Goal: Information Seeking & Learning: Learn about a topic

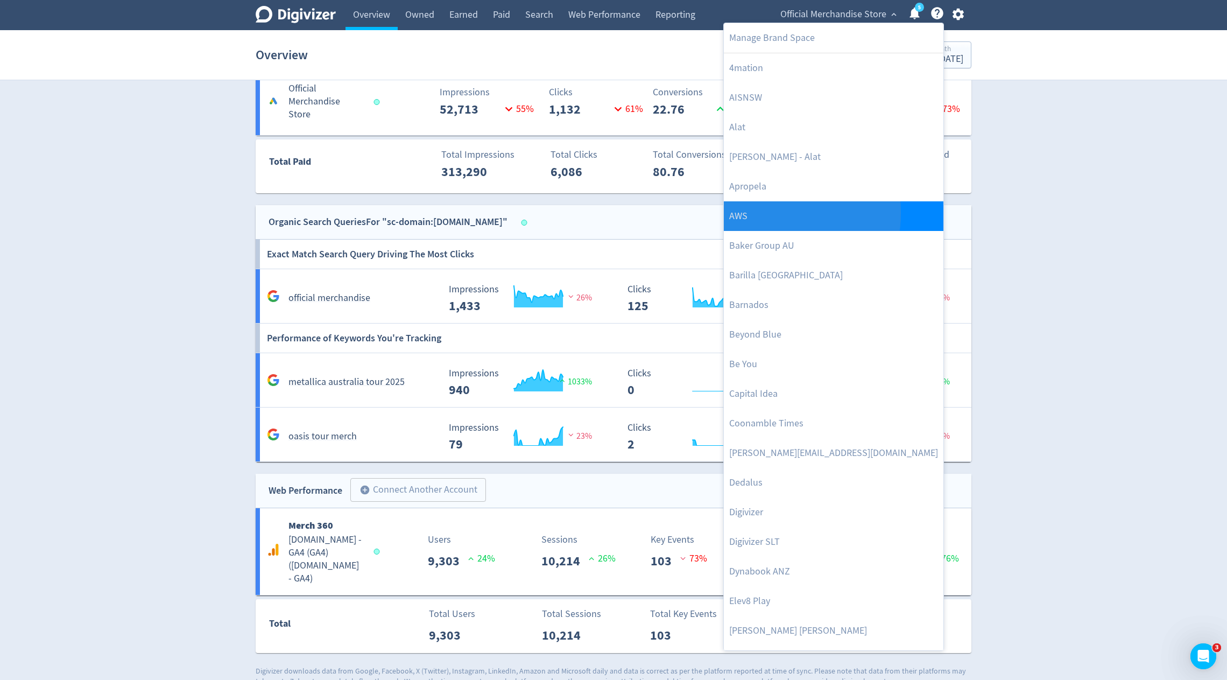
click at [752, 212] on link "AWS" at bounding box center [834, 216] width 220 height 30
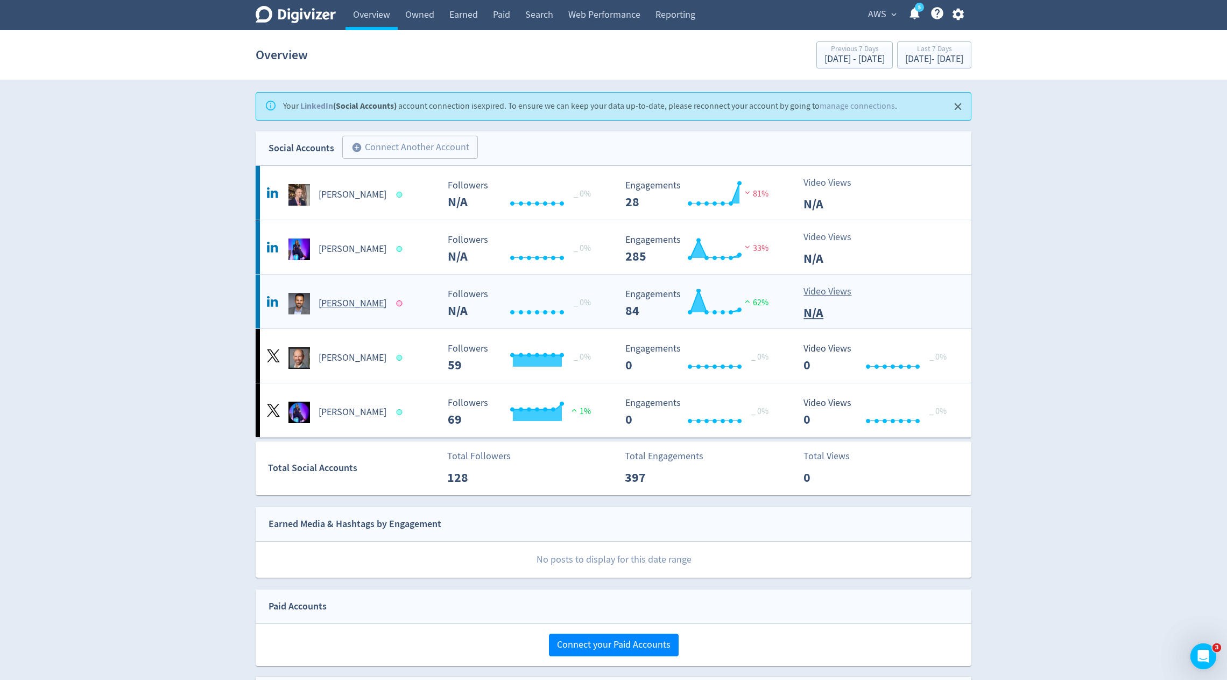
click at [479, 314] on rect "\a Followers\a ---\a" at bounding box center [522, 303] width 161 height 29
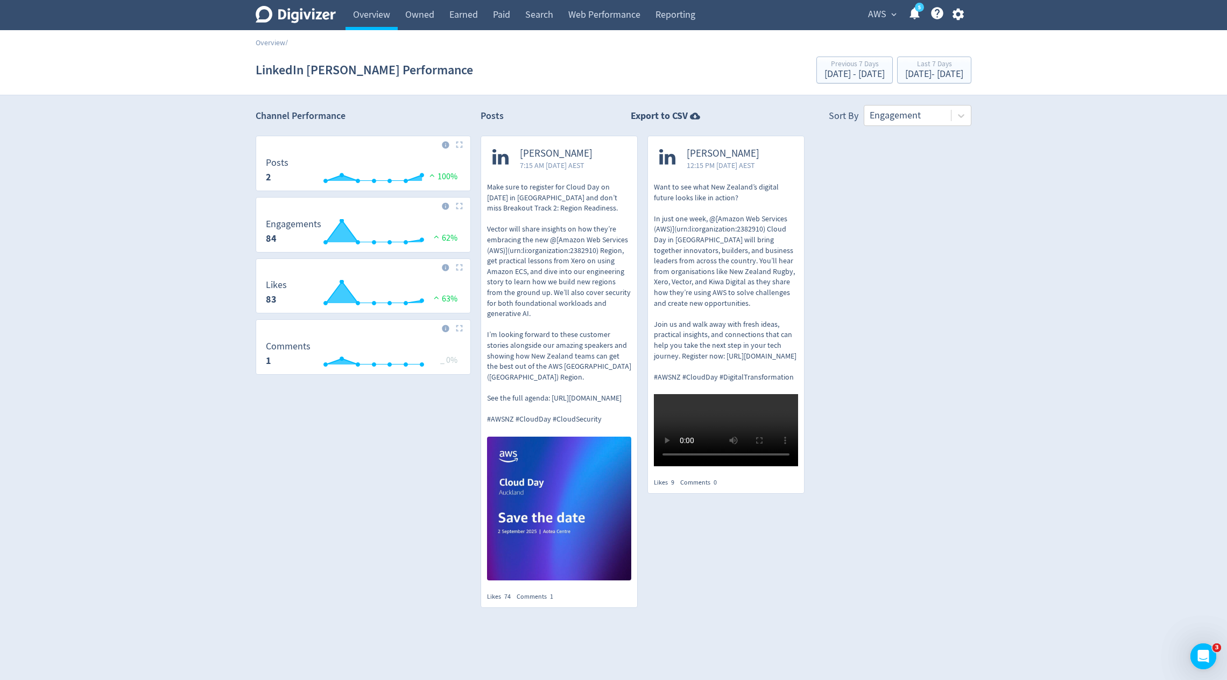
click at [364, 30] on div "Overview /" at bounding box center [613, 37] width 1227 height 15
click at [369, 18] on link "Overview" at bounding box center [371, 15] width 52 height 30
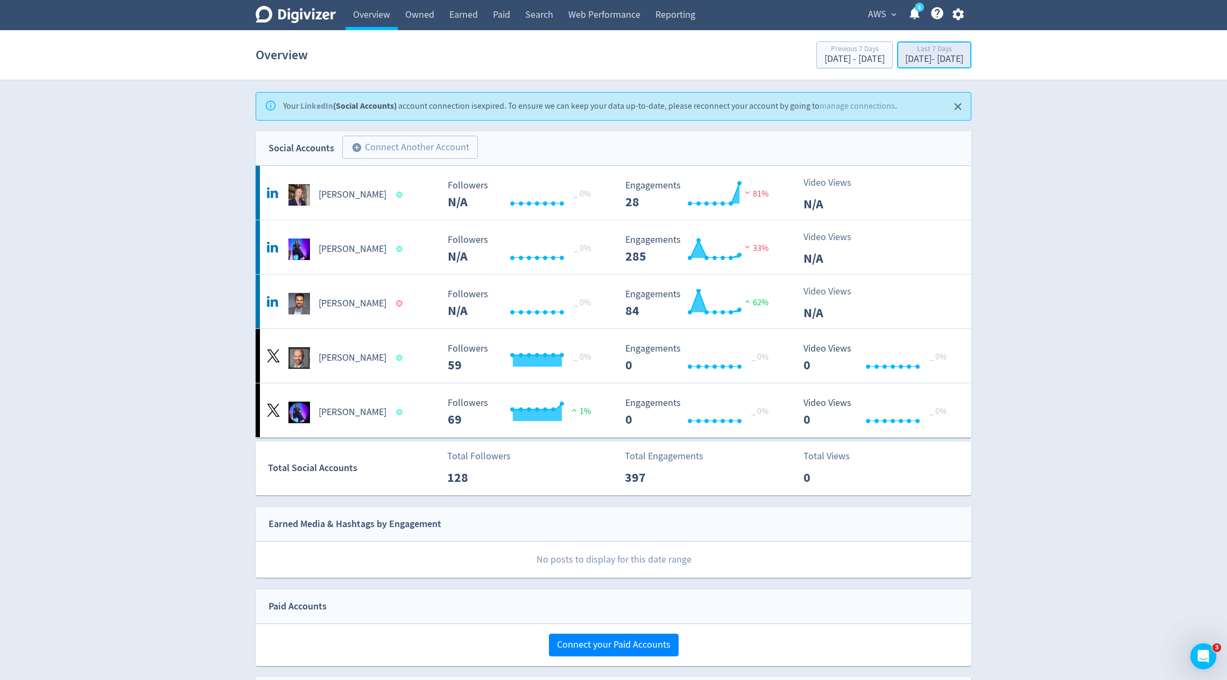
click at [905, 51] on div "Last 7 Days" at bounding box center [934, 49] width 58 height 9
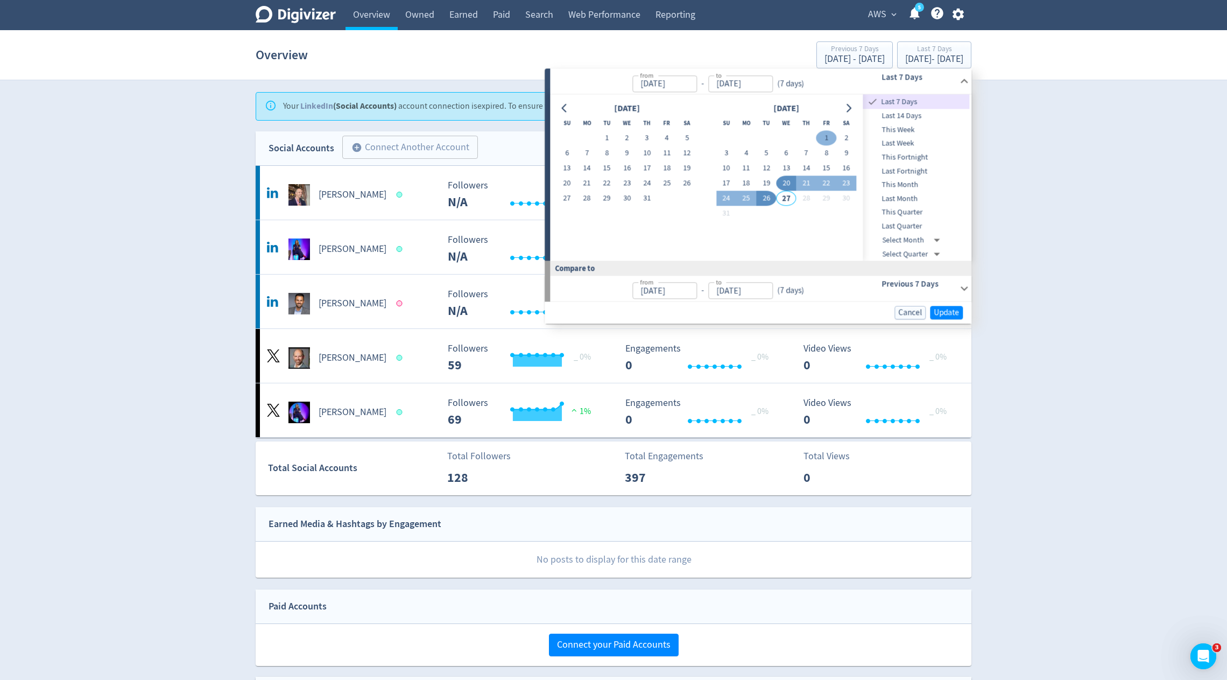
click at [822, 137] on button "1" at bounding box center [826, 138] width 20 height 15
type input "[DATE]"
click at [766, 202] on button "26" at bounding box center [766, 198] width 20 height 15
type input "[DATE]"
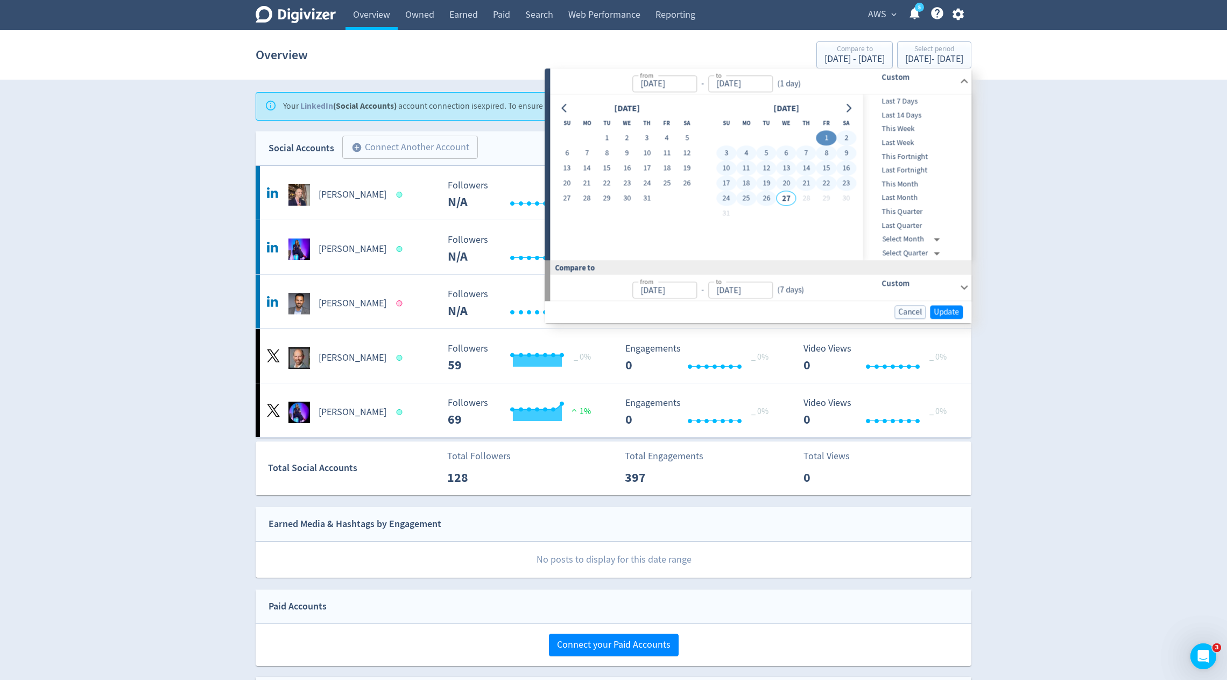
type input "[DATE]"
click at [950, 310] on span "Update" at bounding box center [945, 312] width 25 height 8
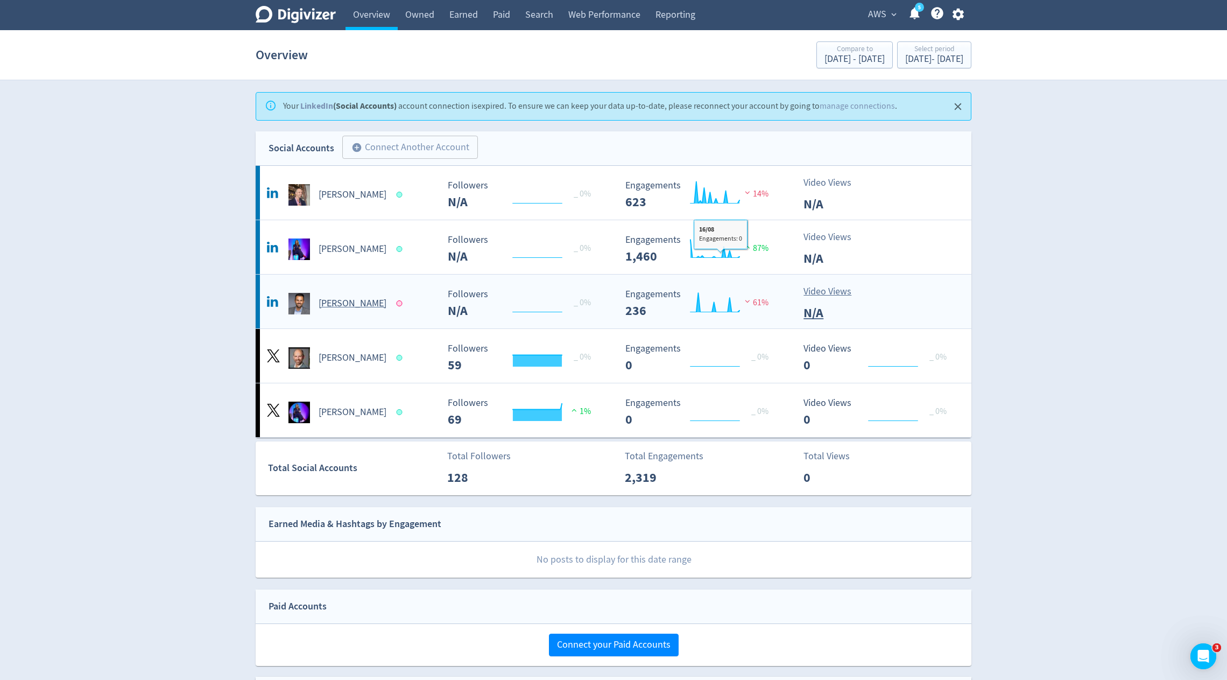
click at [668, 308] on rect "\a Engagements\a 236\a" at bounding box center [700, 303] width 161 height 29
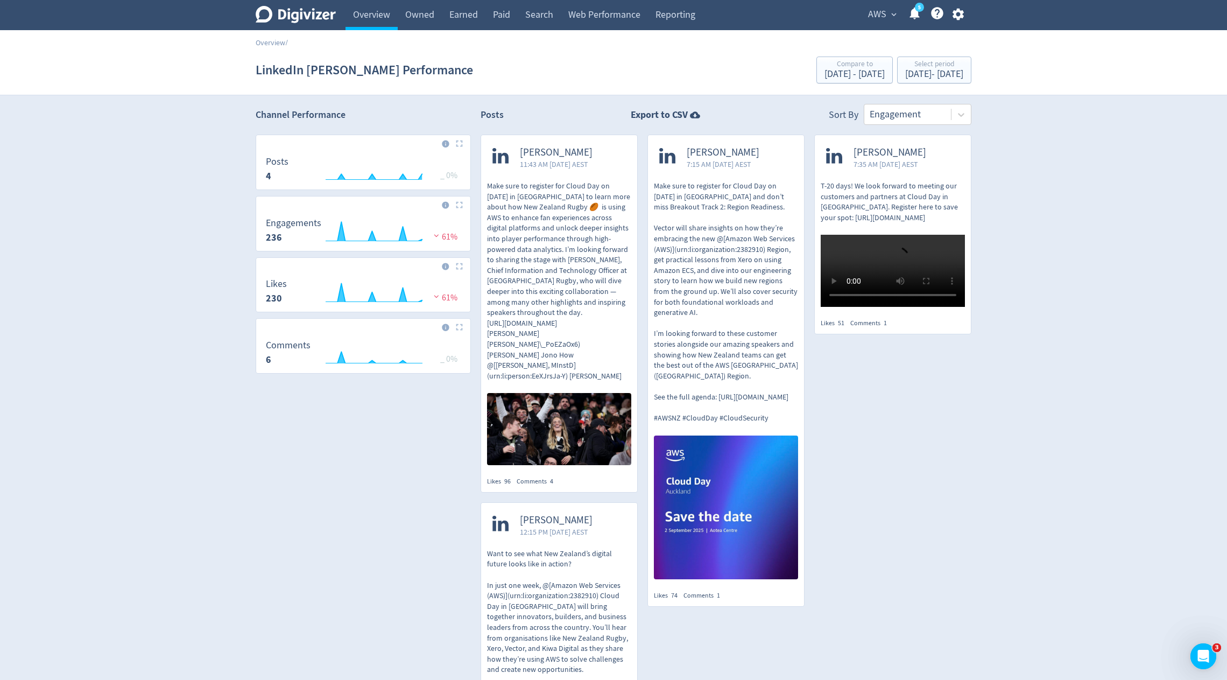
scroll to position [3, 0]
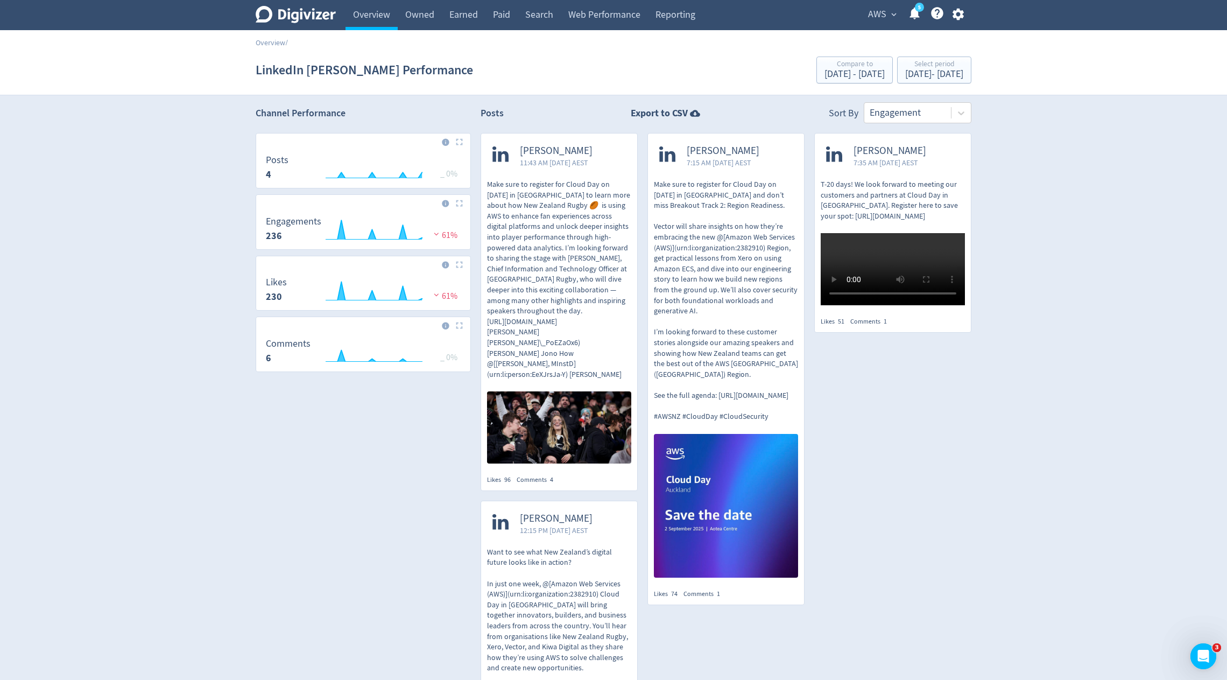
click at [882, 16] on span "AWS" at bounding box center [877, 14] width 18 height 17
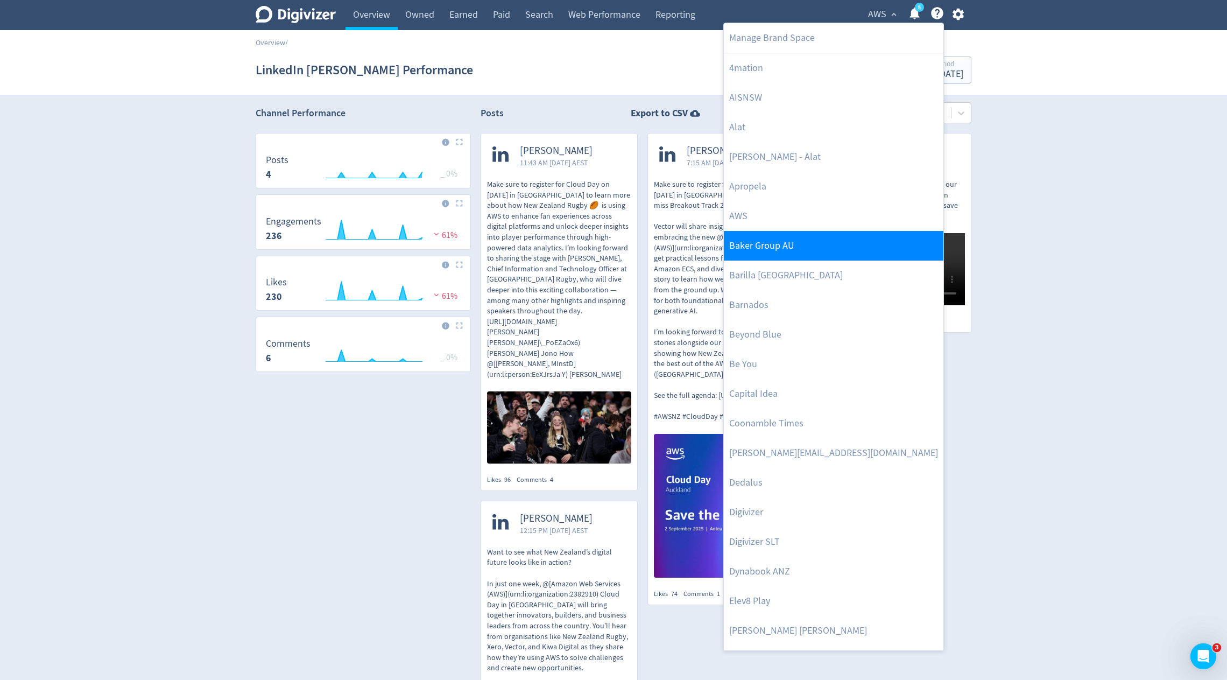
click at [746, 248] on link "Baker Group AU" at bounding box center [834, 246] width 220 height 30
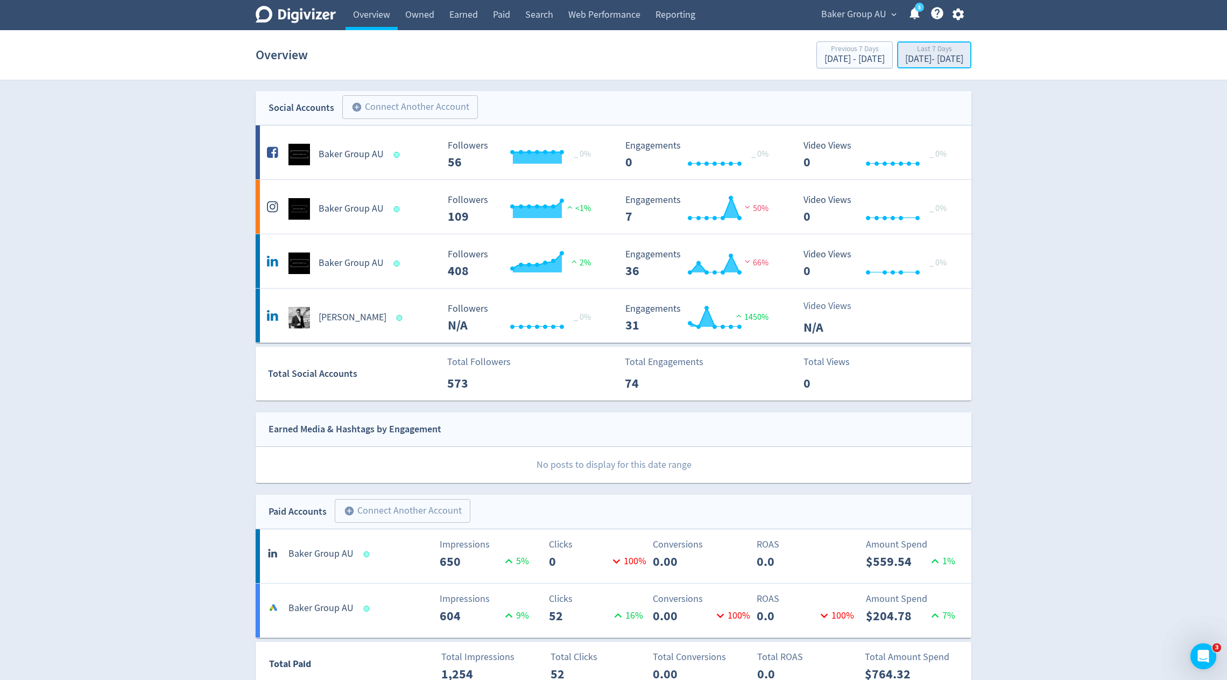
click at [905, 58] on div "[DATE] - [DATE]" at bounding box center [934, 59] width 58 height 10
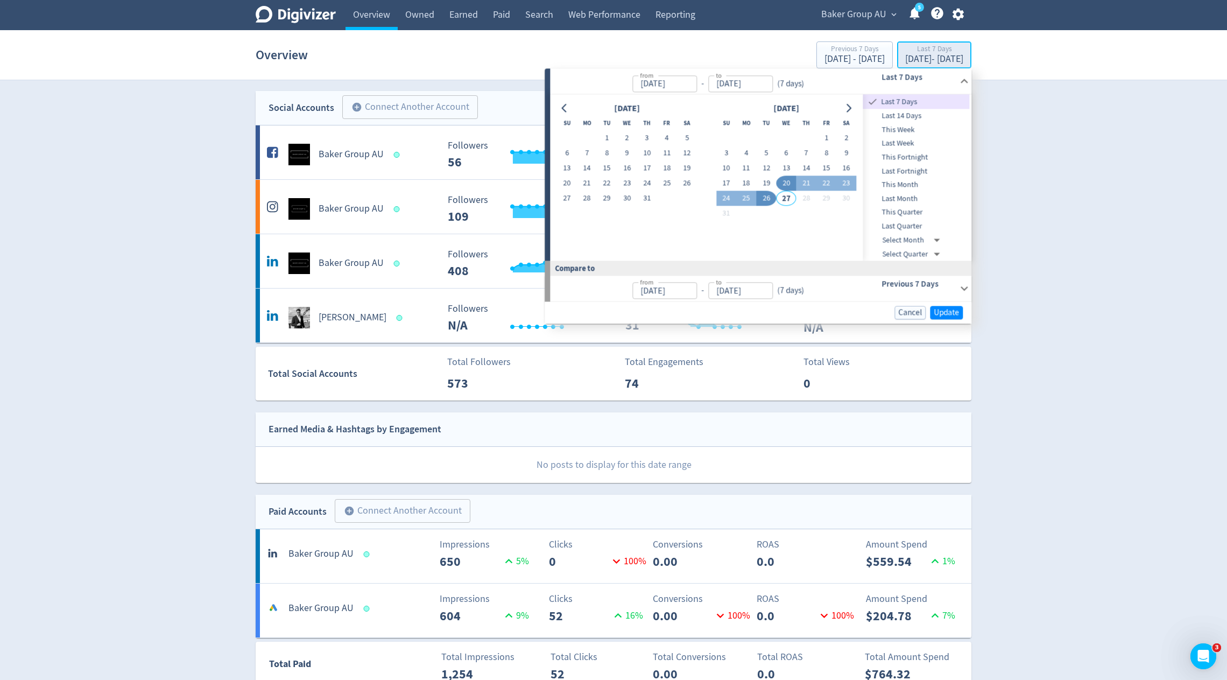
type input "[DATE]"
click at [823, 135] on button "1" at bounding box center [826, 138] width 20 height 15
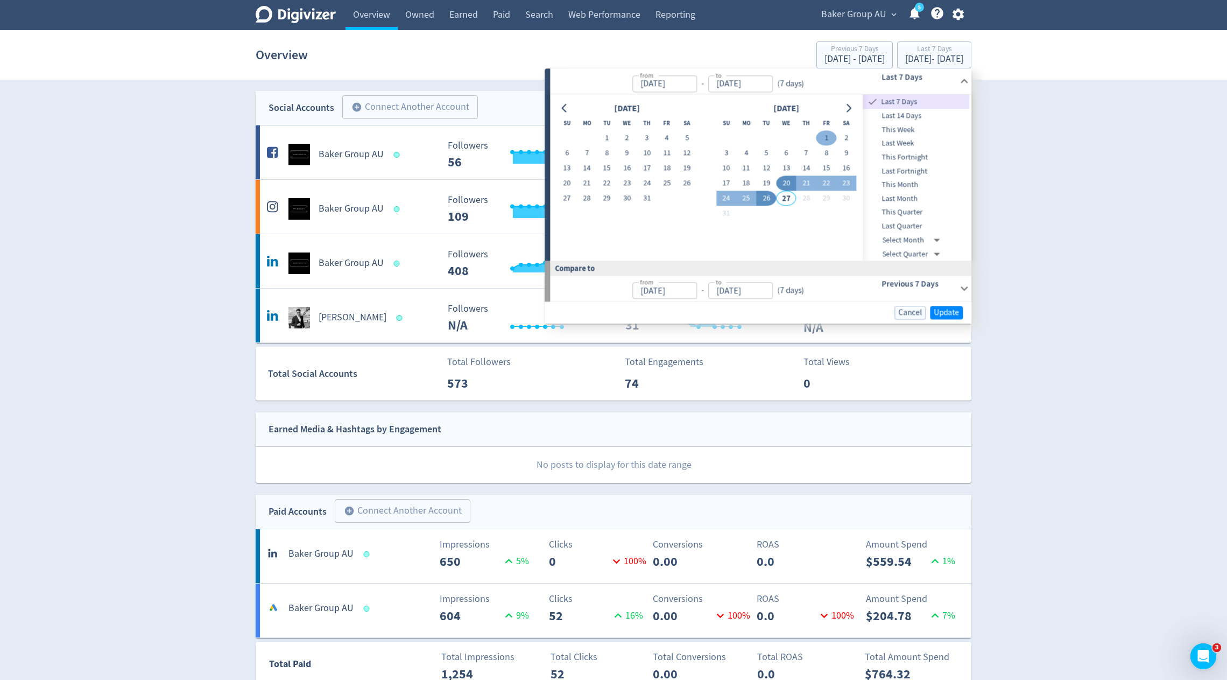
type input "[DATE]"
click at [767, 199] on button "26" at bounding box center [766, 198] width 20 height 15
type input "[DATE]"
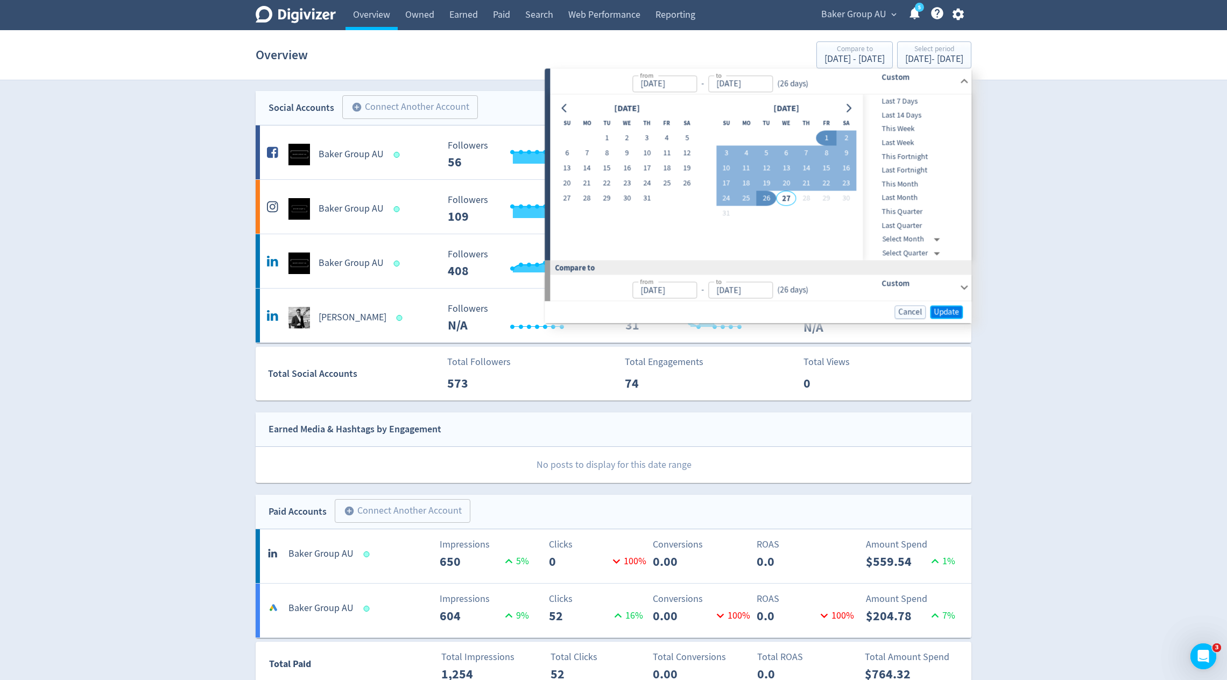
click at [940, 309] on span "Update" at bounding box center [945, 312] width 25 height 8
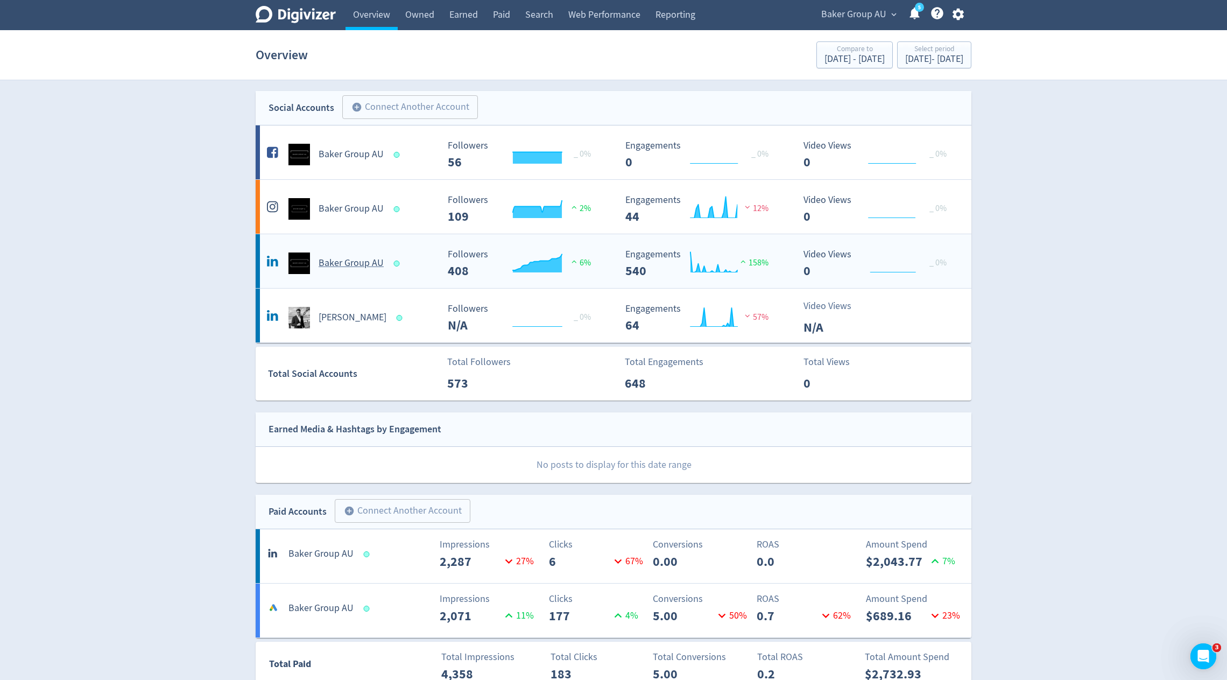
click at [336, 261] on h5 "Baker Group AU" at bounding box center [351, 263] width 65 height 13
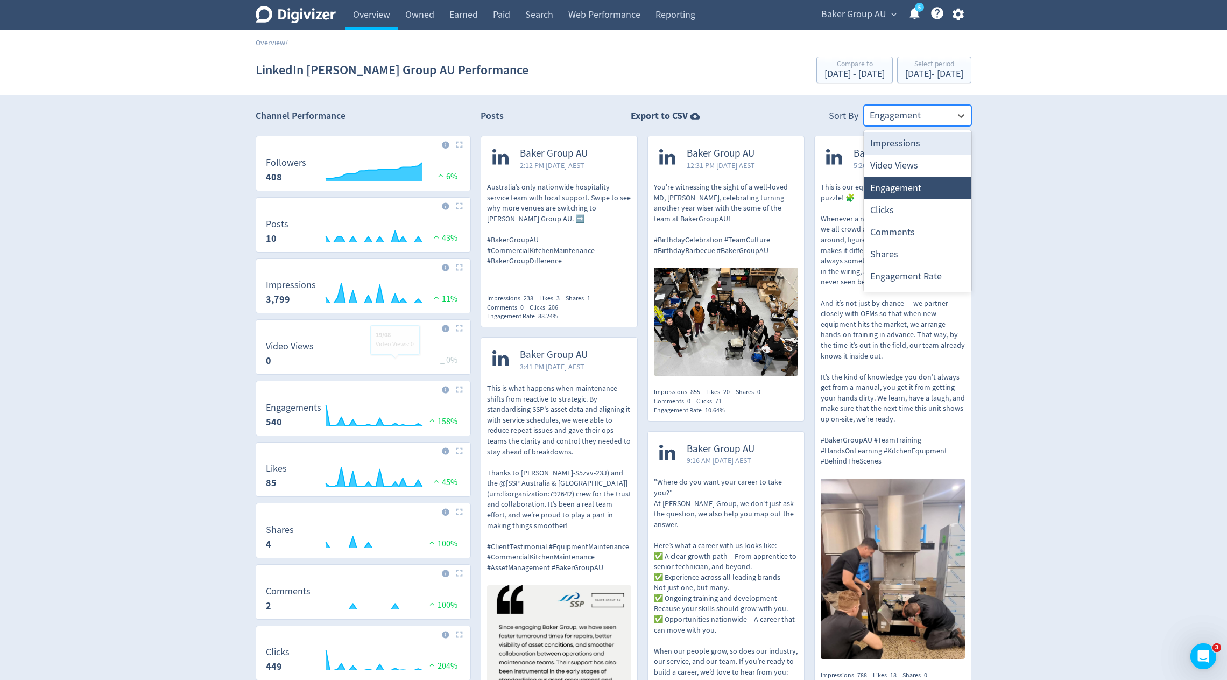
click at [923, 108] on div at bounding box center [907, 116] width 76 height 16
click at [907, 213] on div "Clicks" at bounding box center [918, 210] width 108 height 22
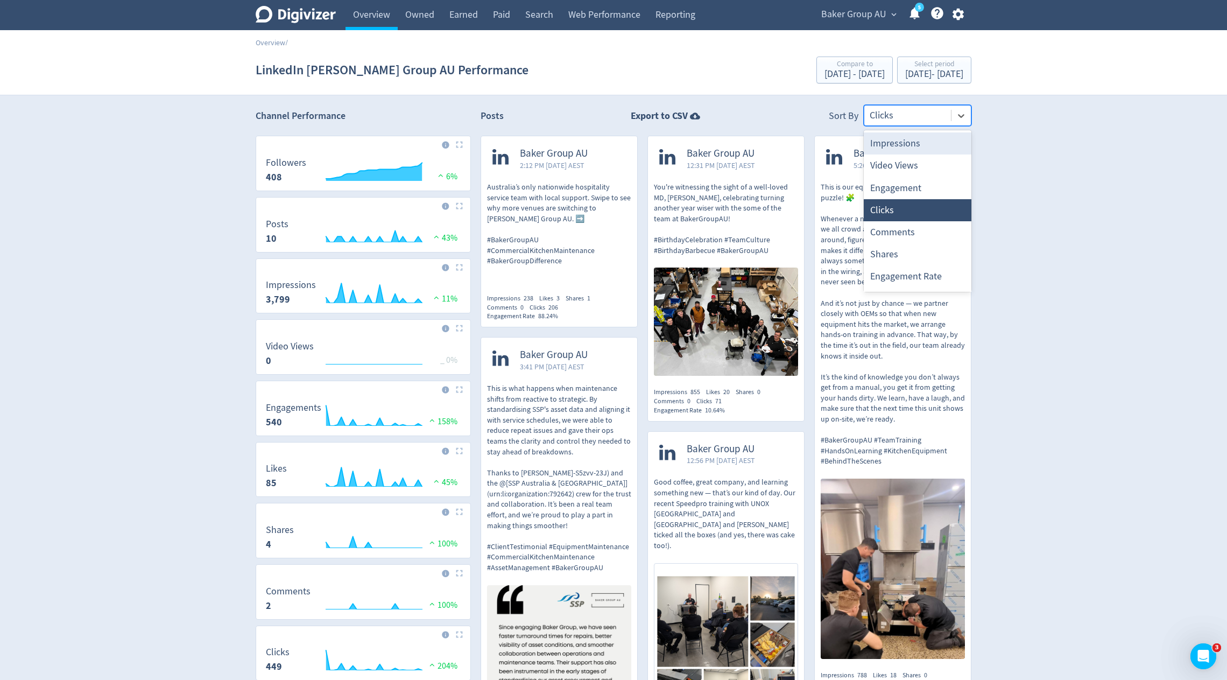
click at [904, 115] on div at bounding box center [907, 116] width 76 height 16
click at [896, 161] on div "Video Views" at bounding box center [918, 165] width 108 height 22
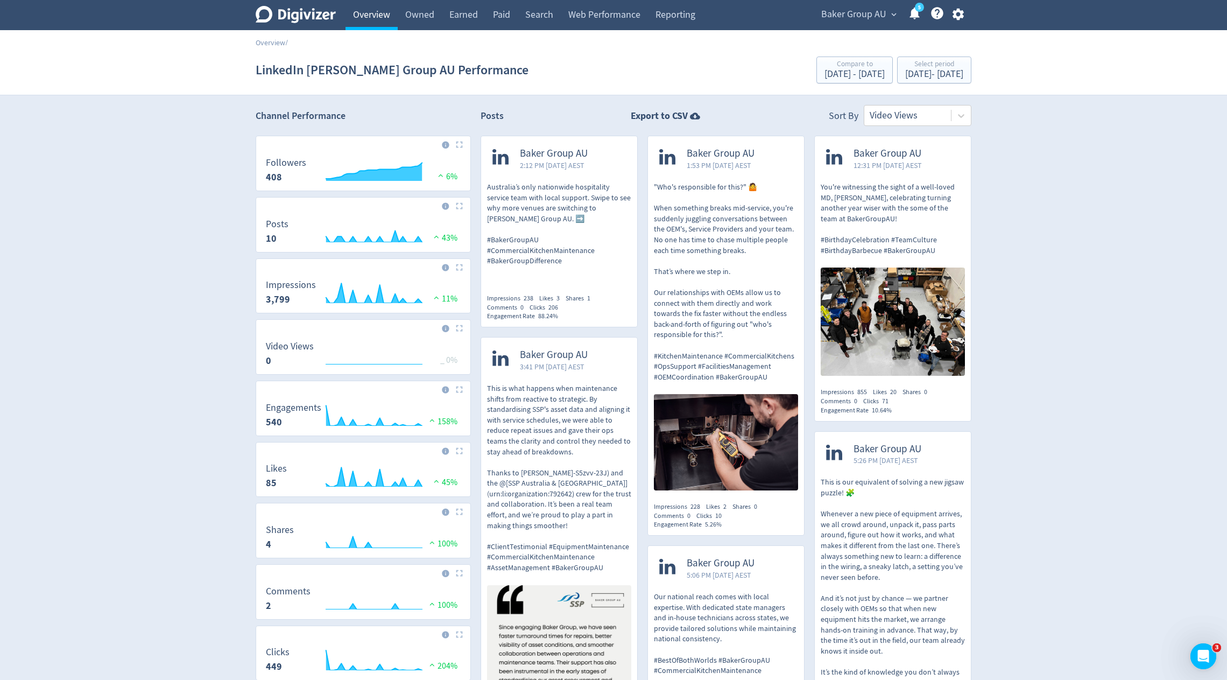
click at [367, 26] on link "Overview" at bounding box center [371, 15] width 52 height 30
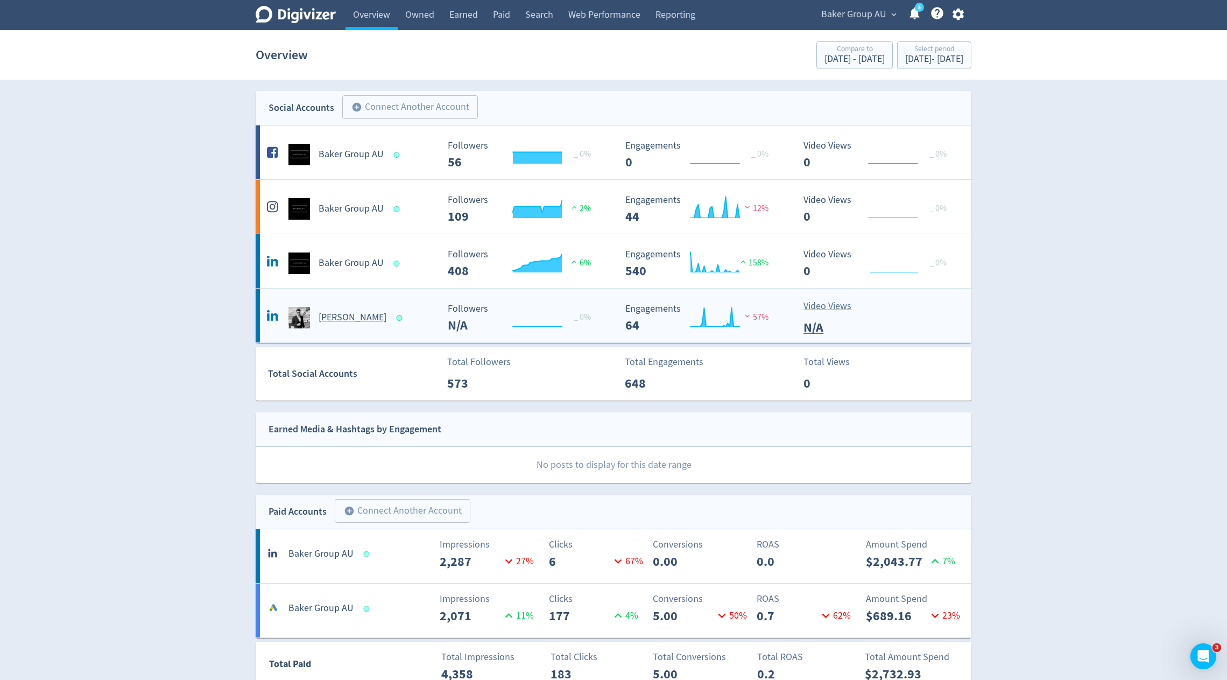
click at [347, 314] on h5 "[PERSON_NAME]" at bounding box center [353, 317] width 68 height 13
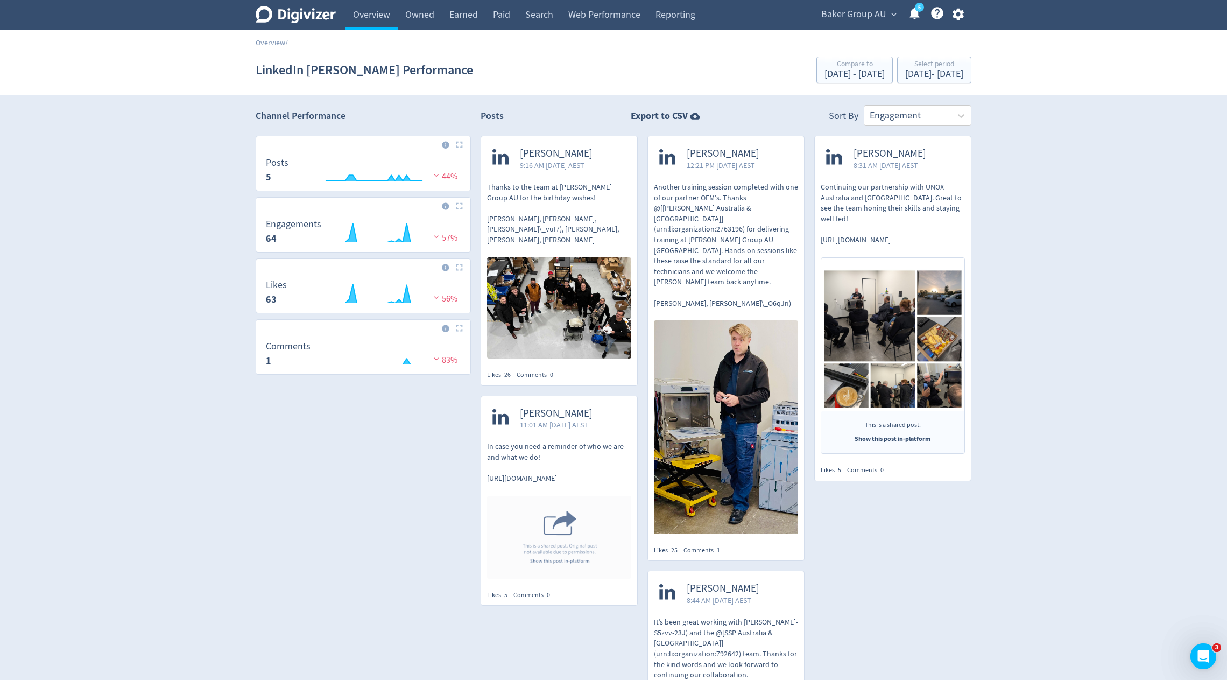
click at [848, 15] on span "Baker Group AU" at bounding box center [853, 14] width 65 height 17
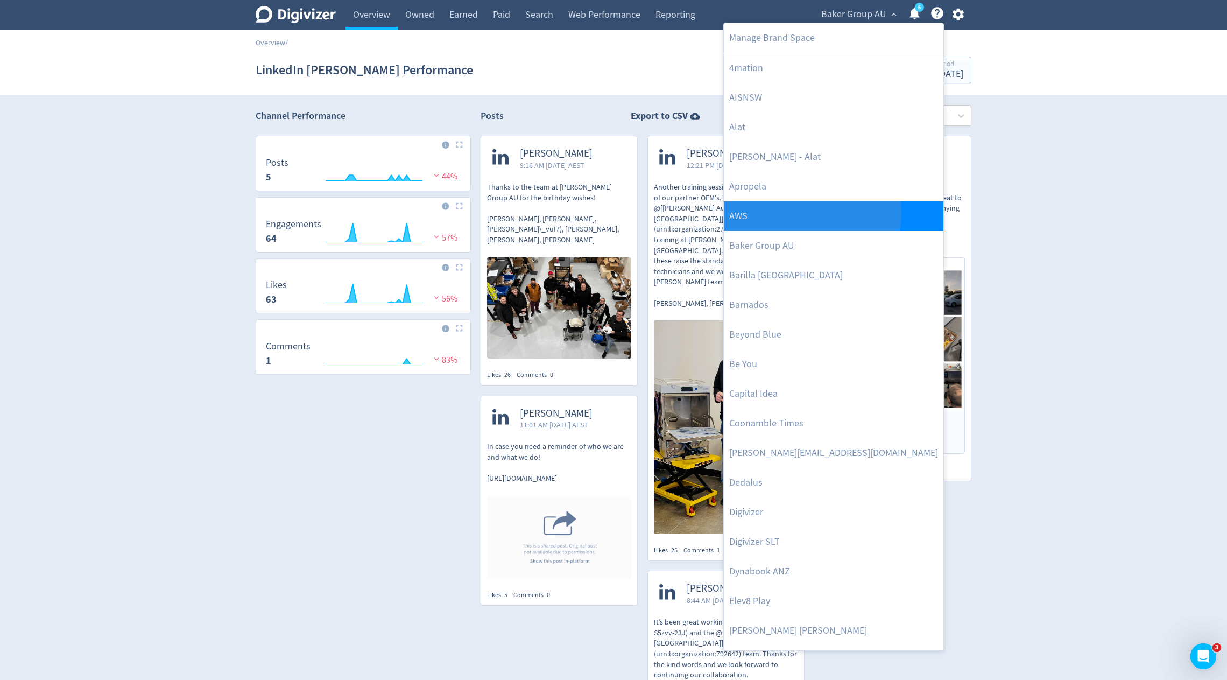
click at [788, 213] on link "AWS" at bounding box center [834, 216] width 220 height 30
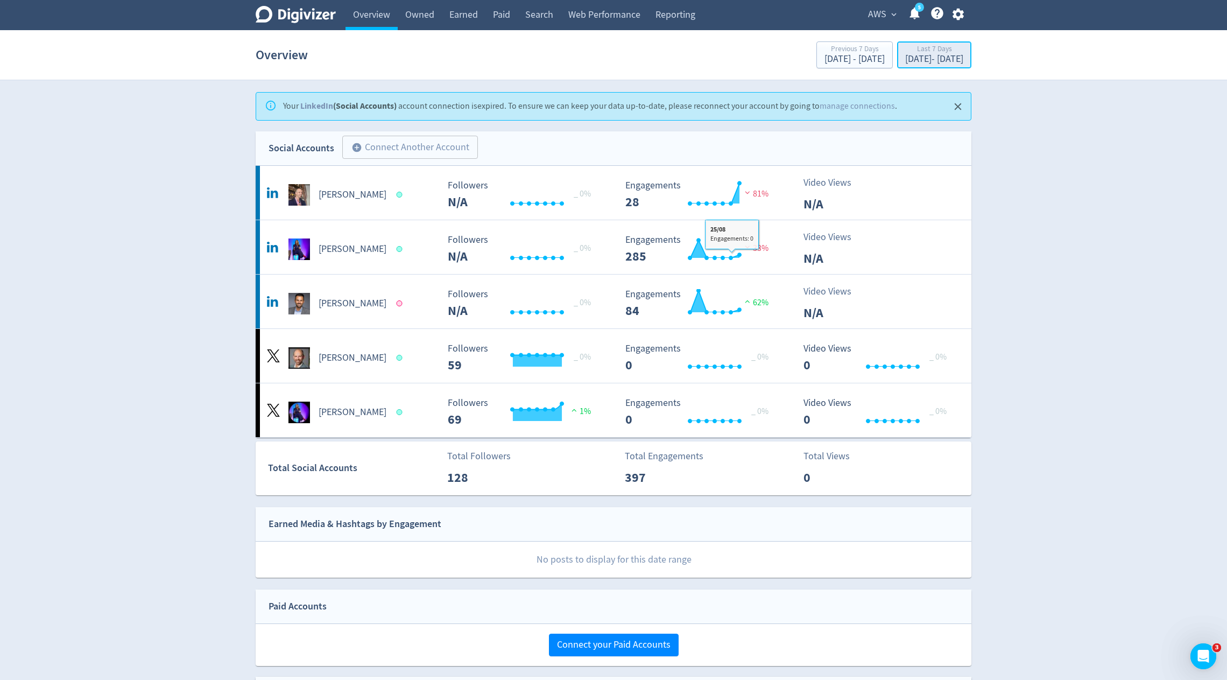
click at [905, 47] on div "Last 7 Days" at bounding box center [934, 49] width 58 height 9
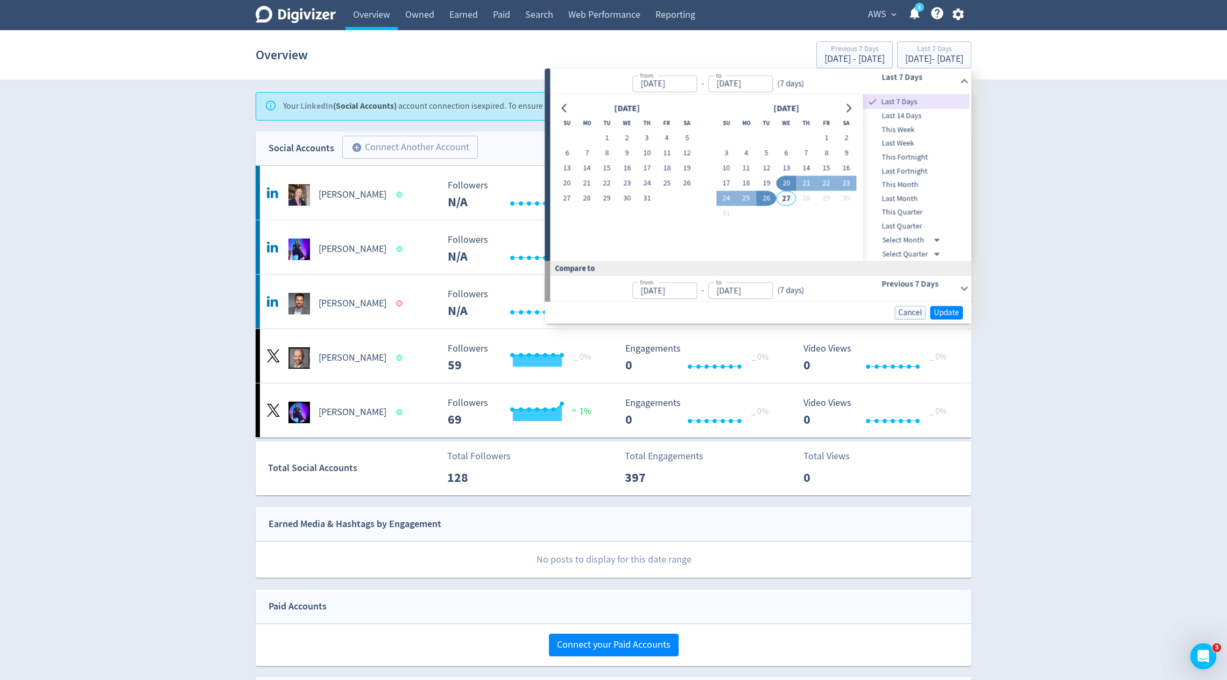
click at [898, 182] on span "This Month" at bounding box center [916, 185] width 107 height 12
type input "[DATE]"
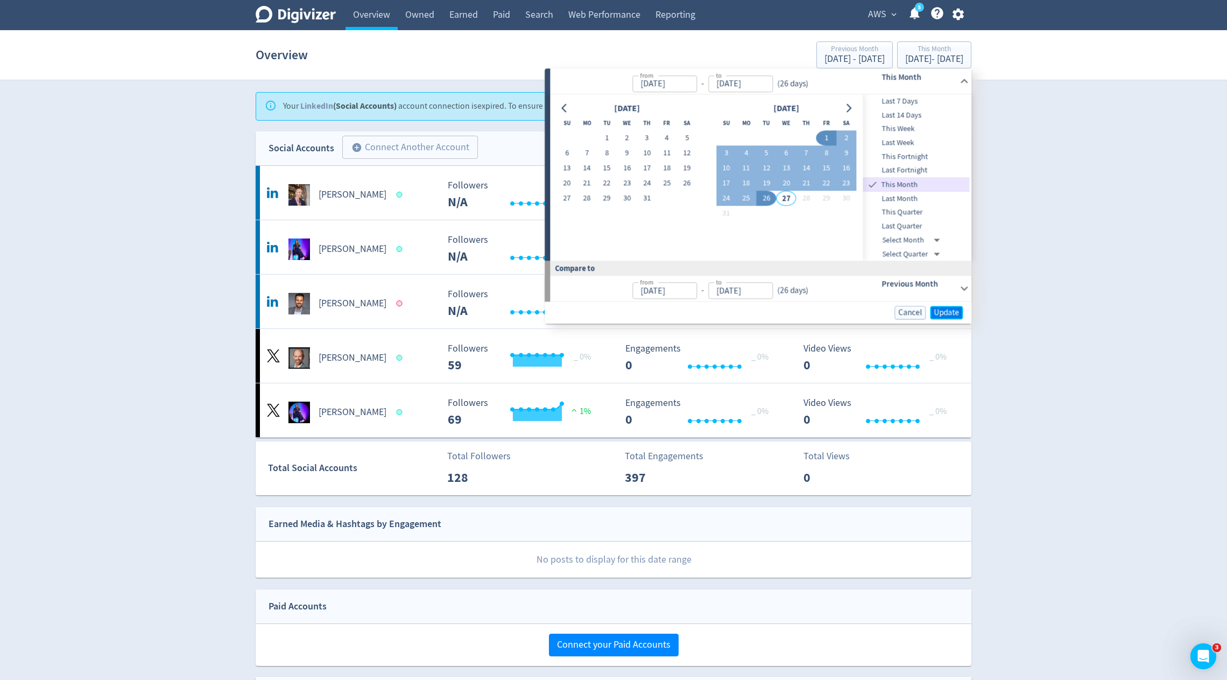
click at [937, 314] on span "Update" at bounding box center [945, 312] width 25 height 8
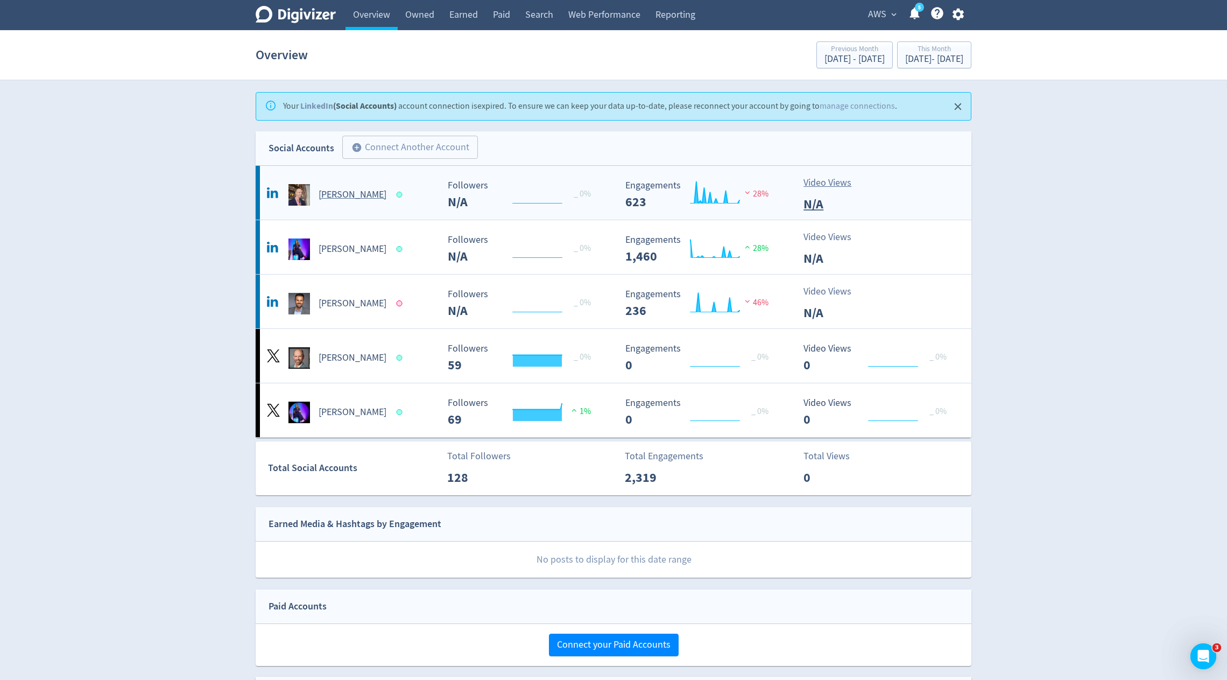
click at [479, 196] on rect "\a Followers\a N/A\a" at bounding box center [522, 194] width 161 height 29
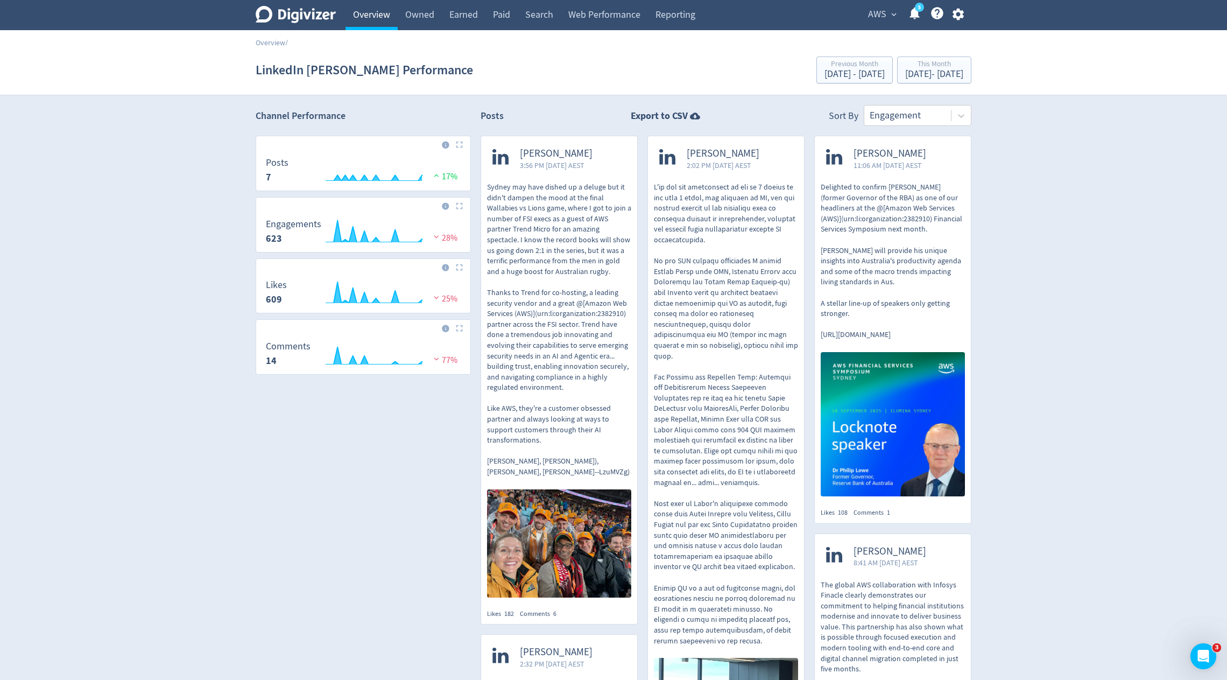
click at [369, 20] on link "Overview" at bounding box center [371, 15] width 52 height 30
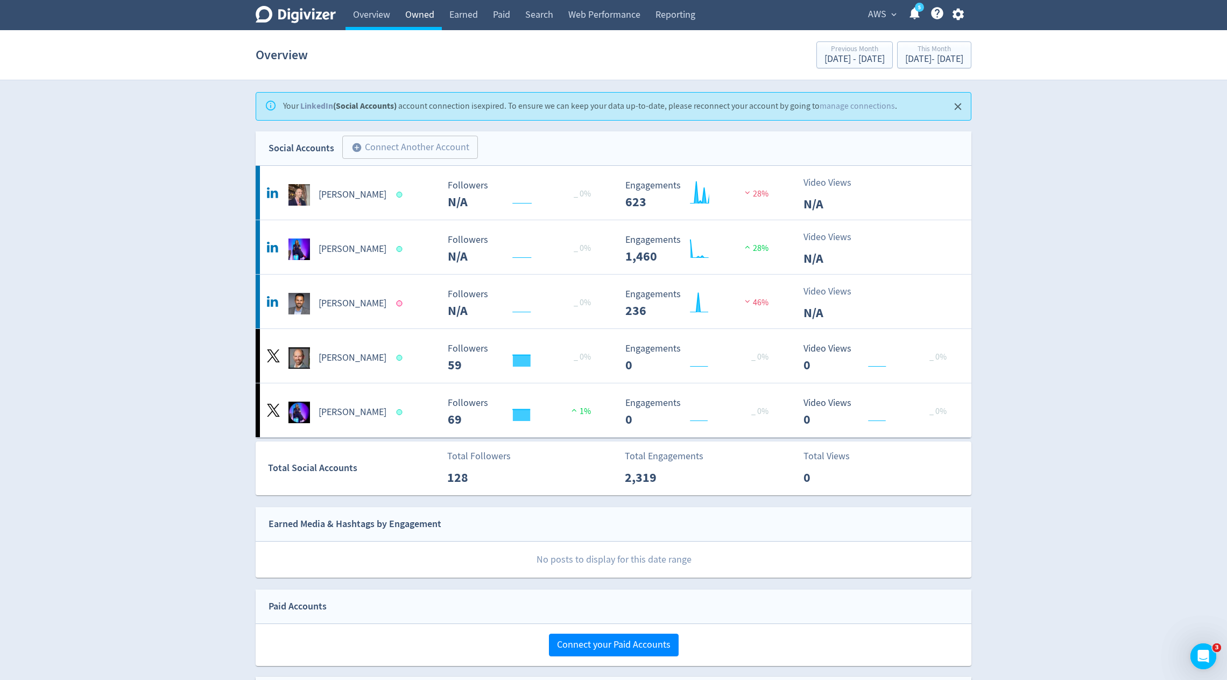
click at [436, 20] on link "Owned" at bounding box center [420, 15] width 44 height 30
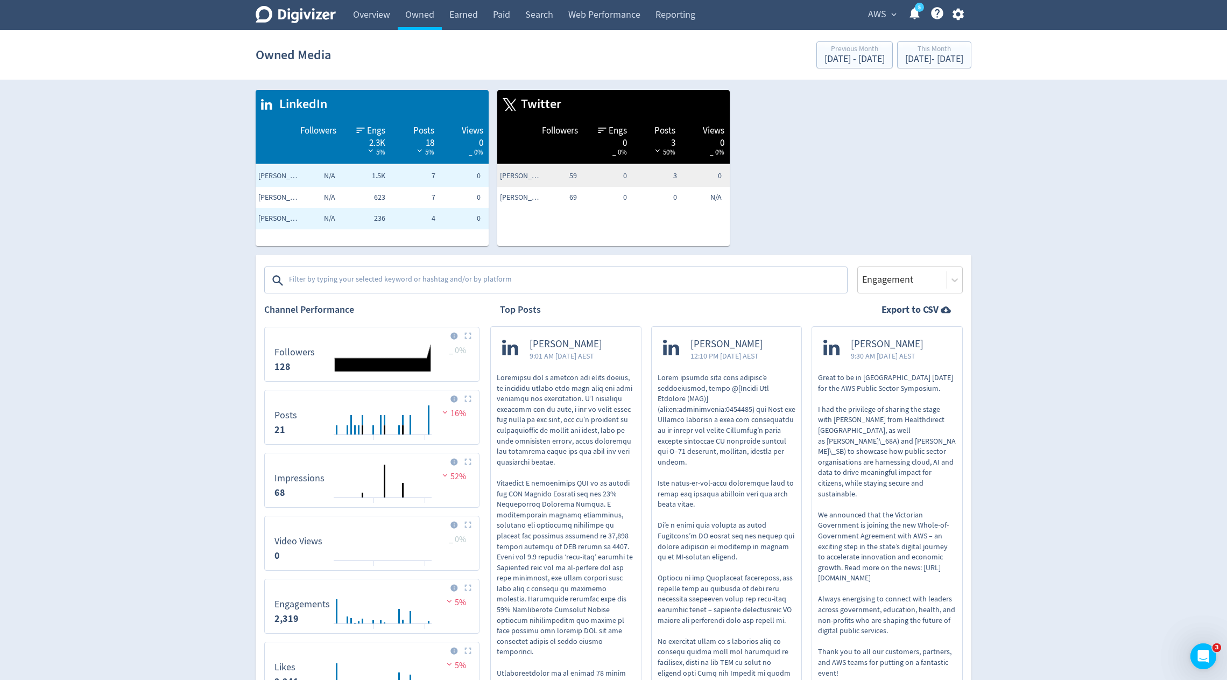
click at [429, 277] on textarea at bounding box center [567, 281] width 558 height 22
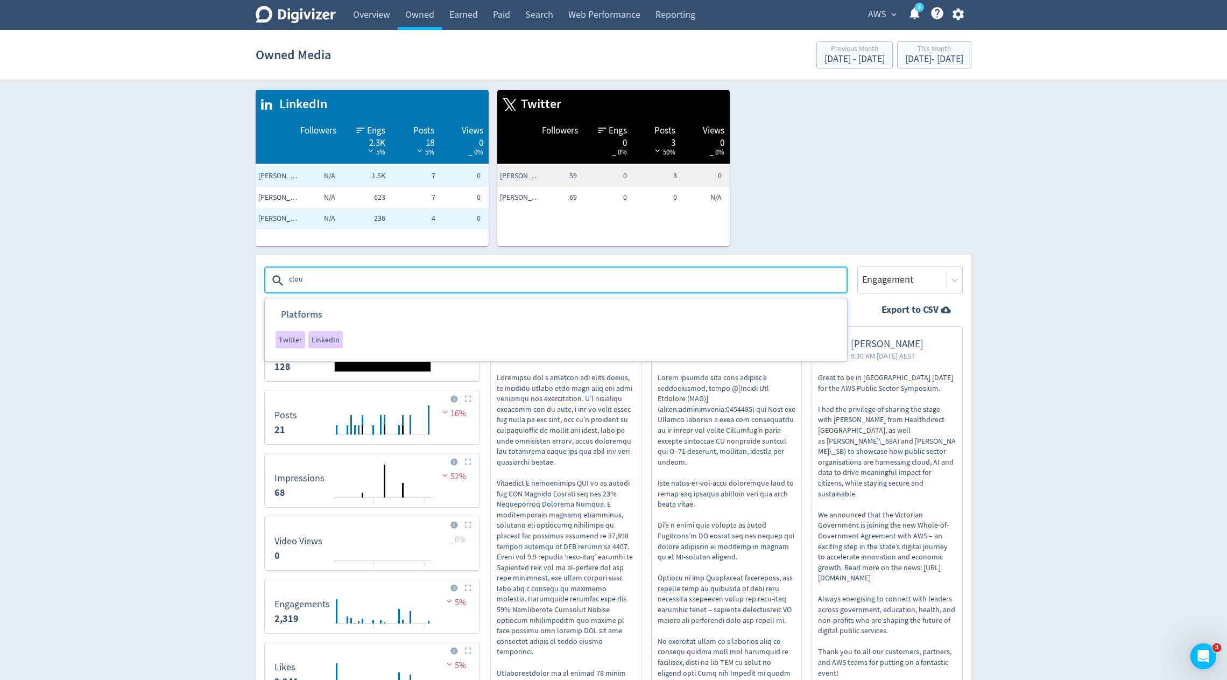
type textarea "cloud"
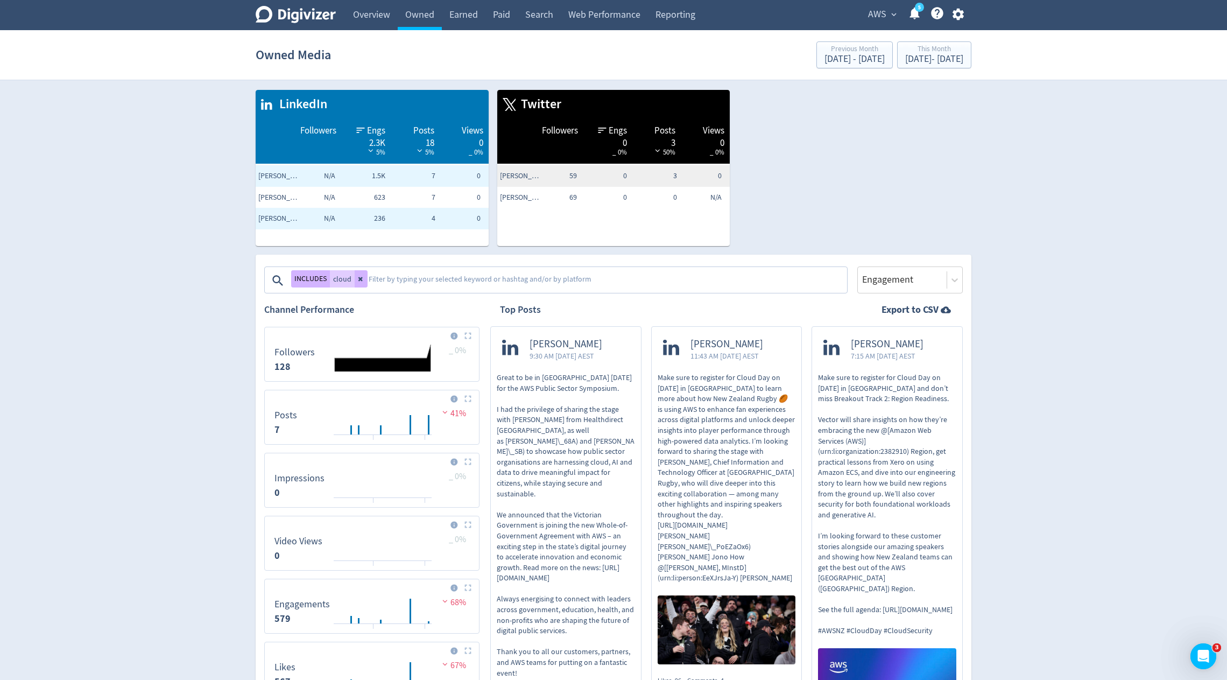
scroll to position [3, 0]
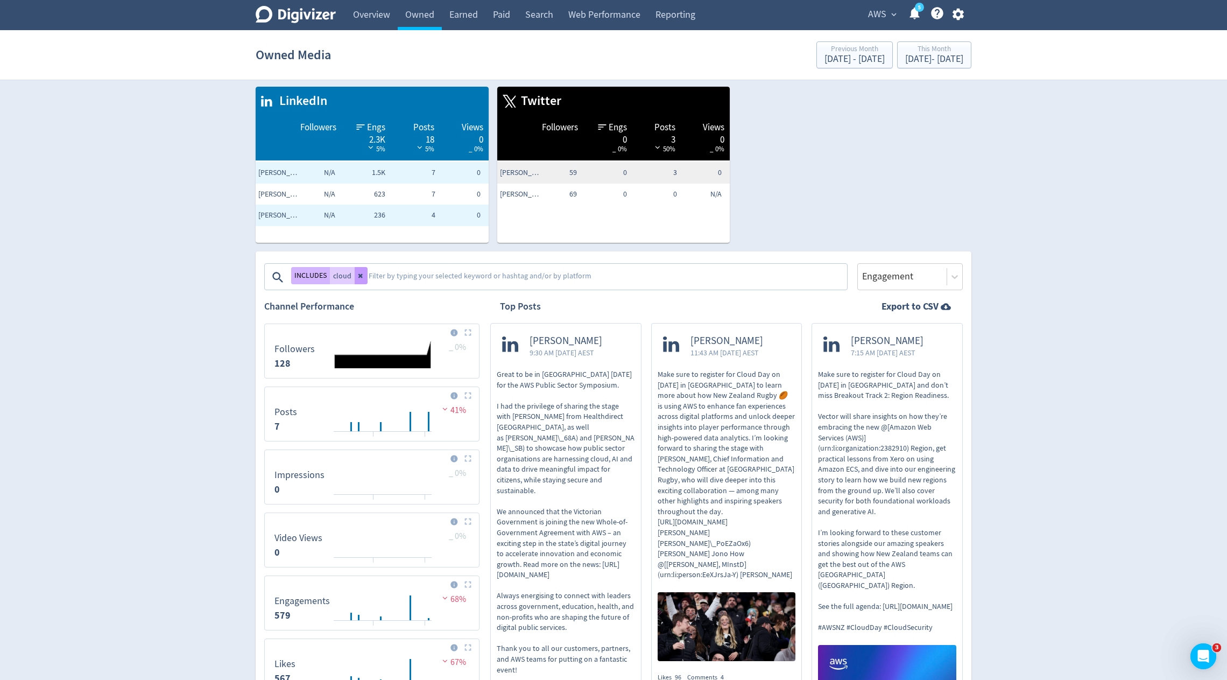
click at [364, 278] on button at bounding box center [361, 275] width 13 height 17
